Goal: Information Seeking & Learning: Learn about a topic

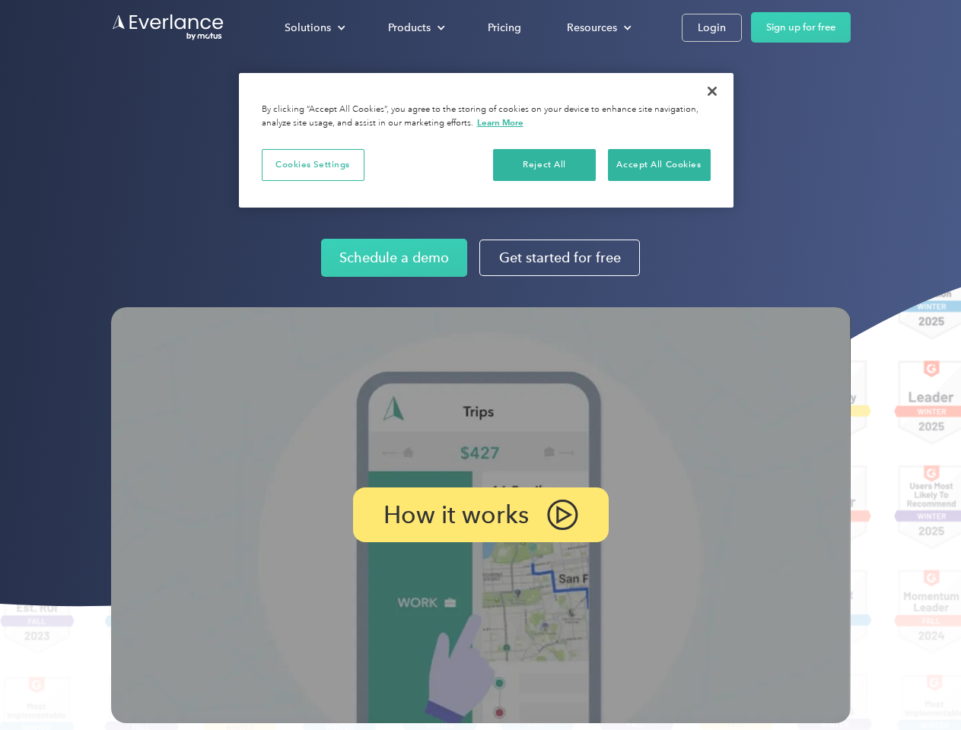
click at [480, 365] on img at bounding box center [481, 515] width 740 height 416
